Goal: Contribute content

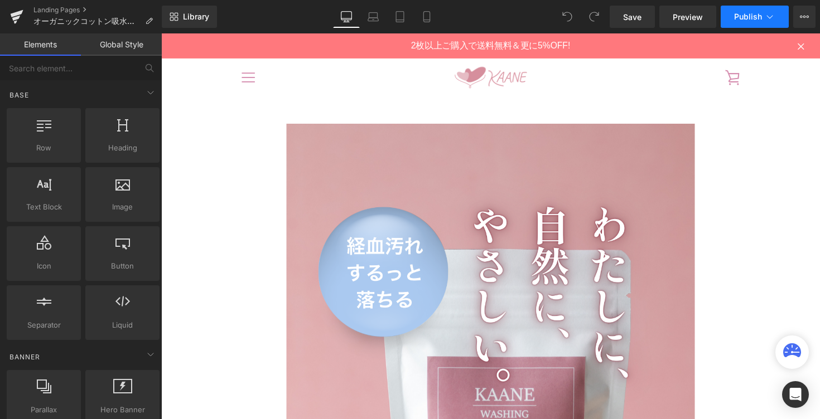
click at [767, 14] on icon at bounding box center [769, 16] width 11 height 11
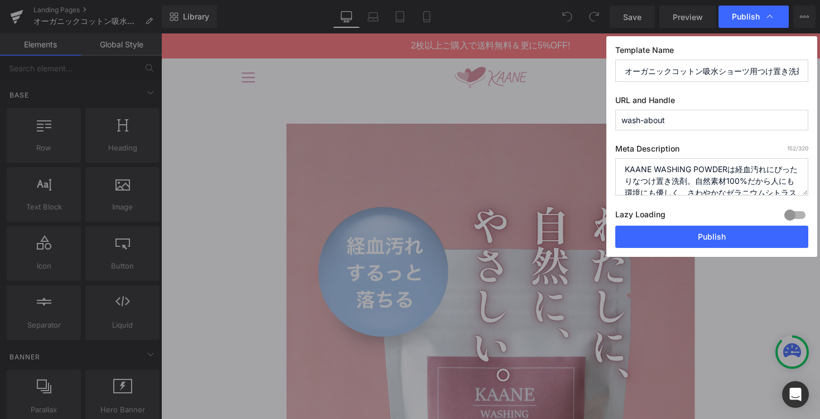
scroll to position [7, 0]
click at [783, 173] on textarea "KAANE WASHING POWDERは経血汚れにぴったりなつけ置き洗剤。自然素材100%だから人にも環境にも優しく、さわやかなゼラニウムシトラスの香りと共…" at bounding box center [711, 176] width 193 height 37
paste textarea "肌"
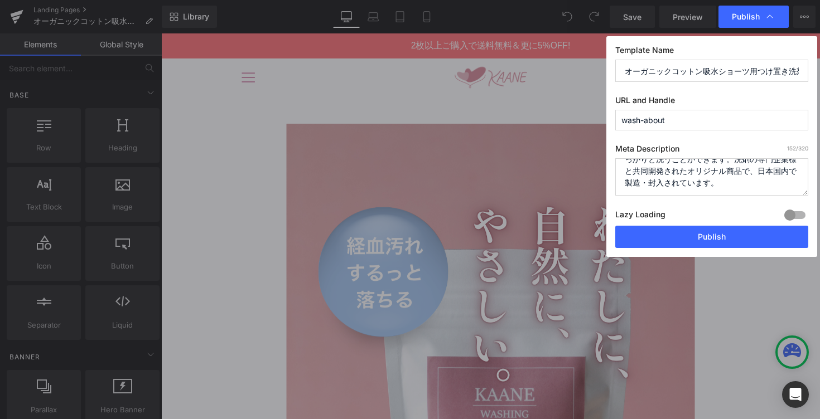
drag, startPoint x: 756, startPoint y: 172, endPoint x: 759, endPoint y: 196, distance: 24.8
click at [759, 196] on div "Meta Description 152 /320 KAANE WASHING POWDERは経血汚れにぴったりなつけ置き洗剤。自然素材100%だから人にも環…" at bounding box center [711, 185] width 193 height 82
type textarea "KAANE WASHING POWDERは経血汚れにぴったりなつけ置き洗剤。自然素材100%だから肌にも環境にも優しく、さわやかなゼラニウムシトラスの香りと共…"
click at [755, 21] on span "Publish" at bounding box center [745, 17] width 28 height 10
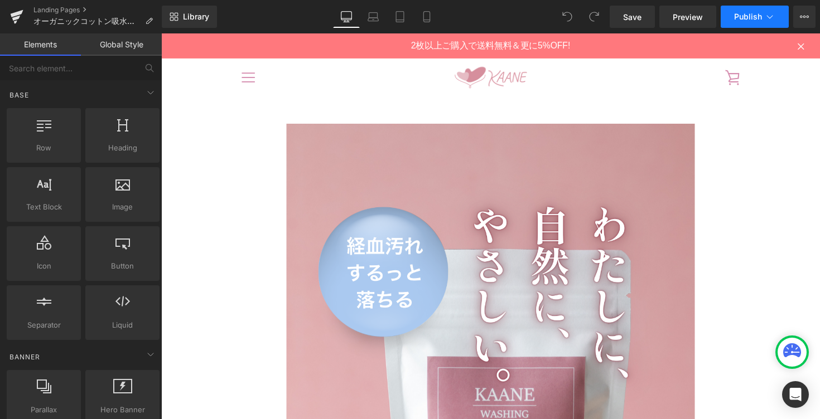
click at [745, 12] on span "Publish" at bounding box center [748, 16] width 28 height 9
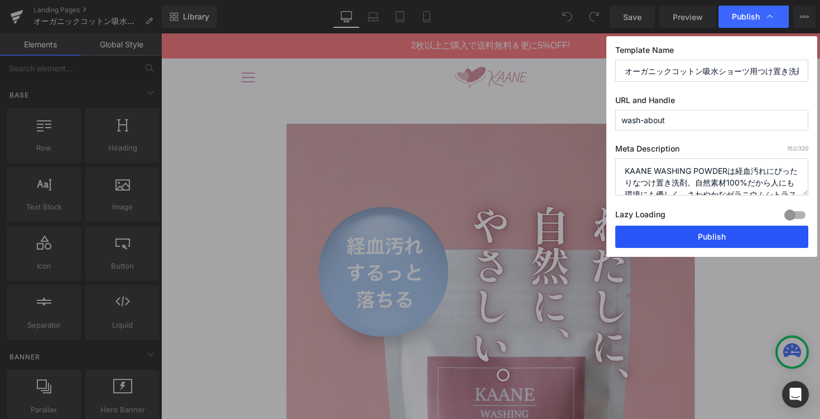
click at [720, 238] on button "Publish" at bounding box center [711, 237] width 193 height 22
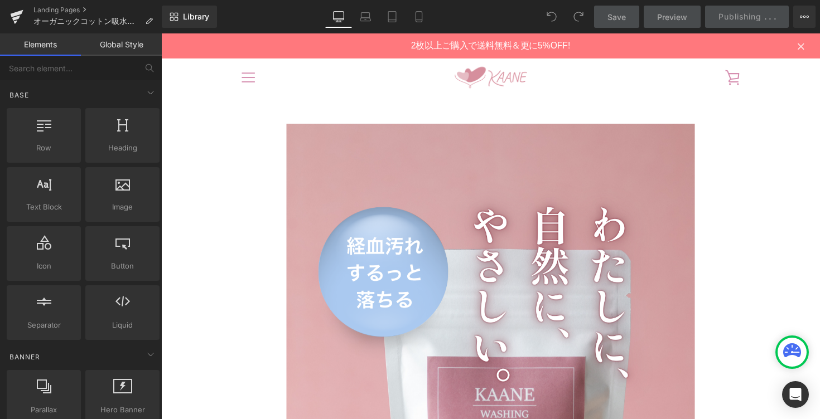
click at [769, 14] on div "Save Preview Publishing . . . Scheduled View Live Page View with current Templa…" at bounding box center [704, 17] width 231 height 22
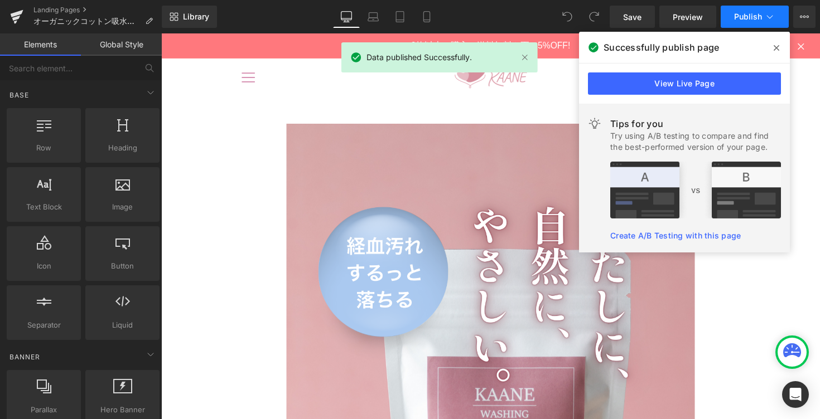
click at [772, 19] on icon at bounding box center [769, 16] width 11 height 11
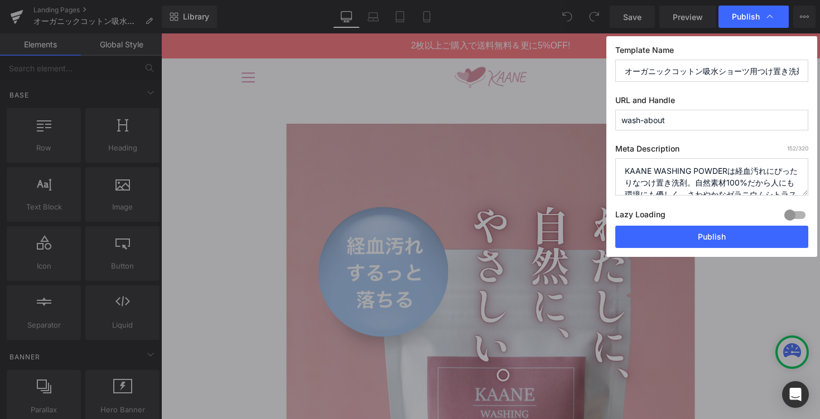
click at [782, 180] on textarea "KAANE WASHING POWDERは経血汚れにぴったりなつけ置き洗剤。自然素材100%だから人にも環境にも優しく、さわやかなゼラニウムシトラスの香りと共…" at bounding box center [711, 176] width 193 height 37
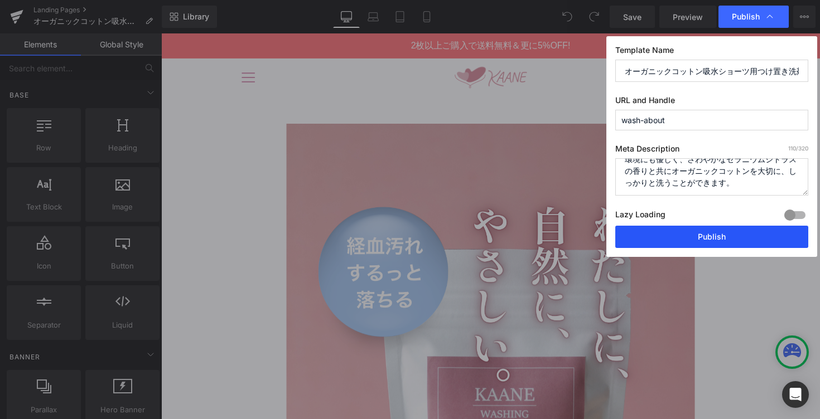
type textarea "KAANE WASHING POWDERは経血汚れにぴったりなつけ置き洗剤。自然素材100%だから肌にも環境にも優しく、さわやかなゼラニウムシトラスの香りと共…"
click at [738, 241] on button "Publish" at bounding box center [711, 237] width 193 height 22
